Goal: Navigation & Orientation: Understand site structure

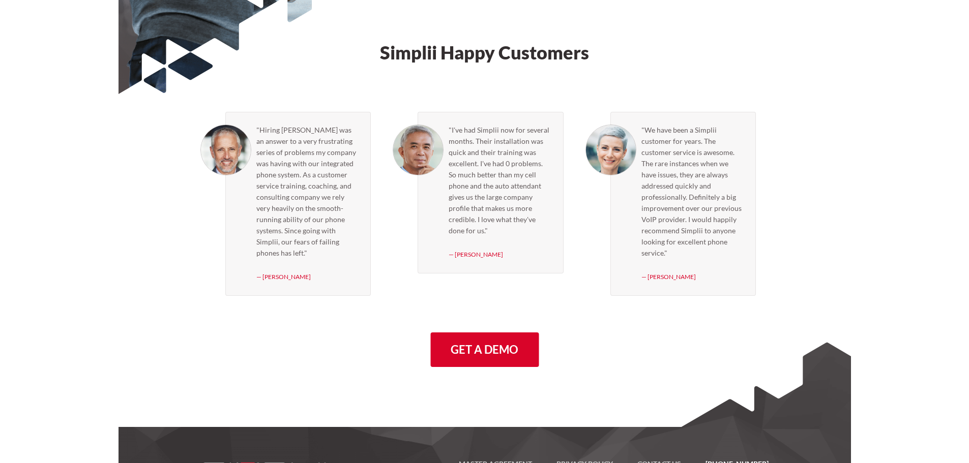
scroll to position [2907, 0]
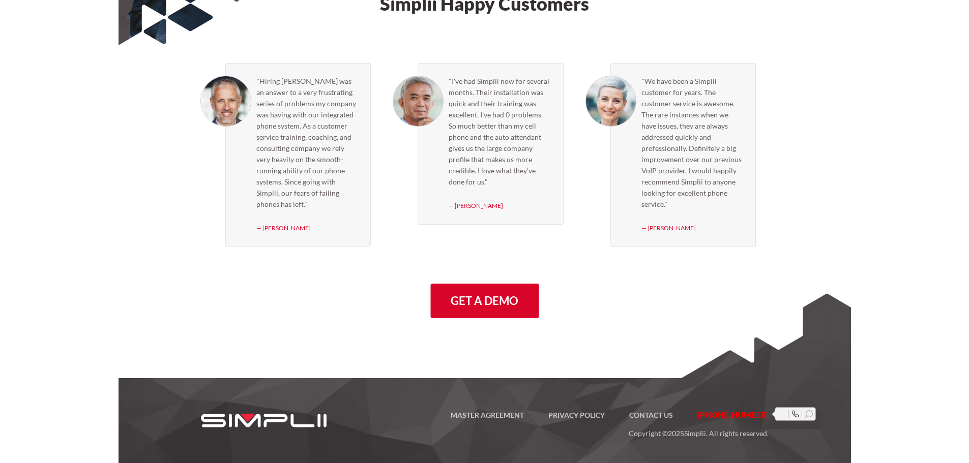
click at [796, 413] on icon at bounding box center [796, 415] width 8 height 8
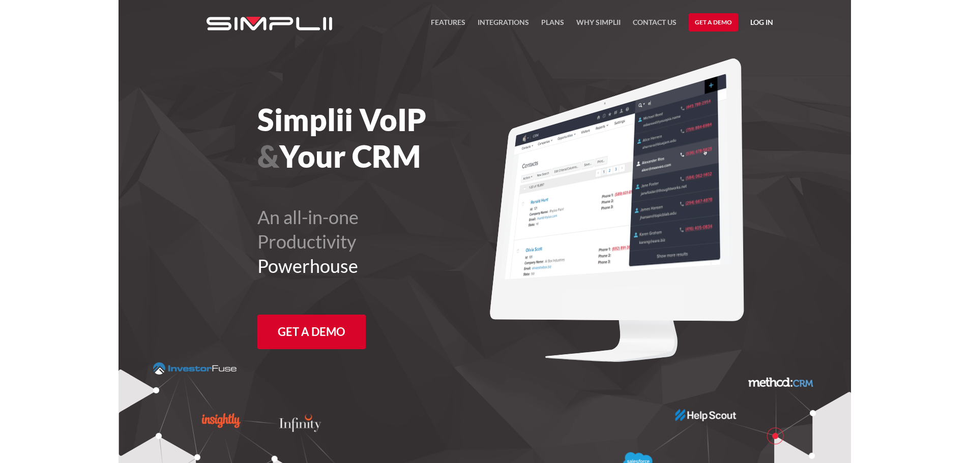
scroll to position [2907, 0]
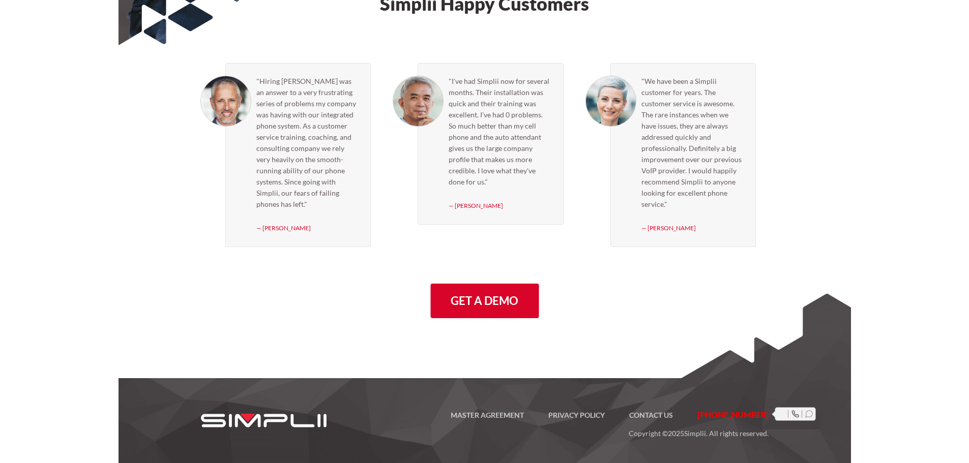
click at [800, 414] on div at bounding box center [797, 415] width 11 height 8
click at [793, 415] on icon at bounding box center [795, 415] width 6 height 6
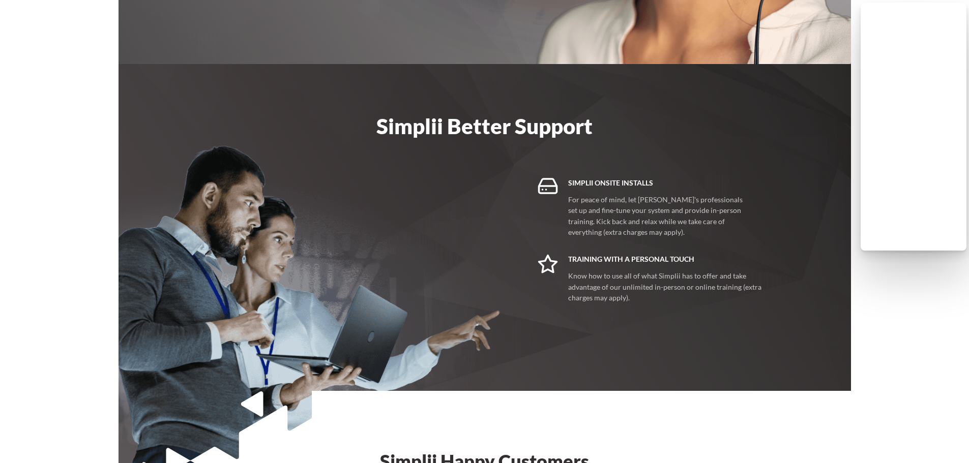
scroll to position [2245, 0]
